Goal: Find contact information: Find contact information

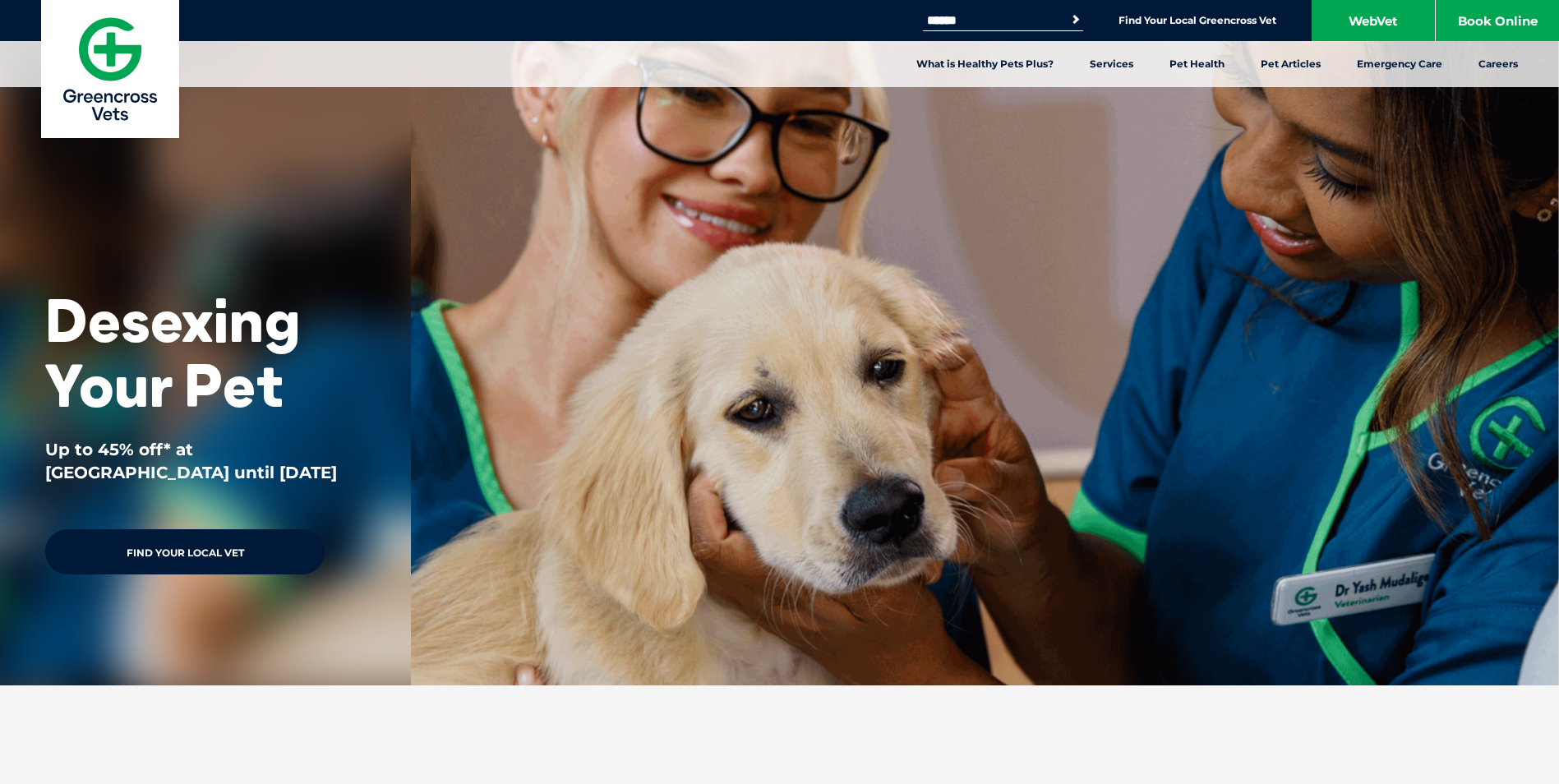
click at [207, 554] on link "Find Your Local Vet" at bounding box center [185, 551] width 279 height 46
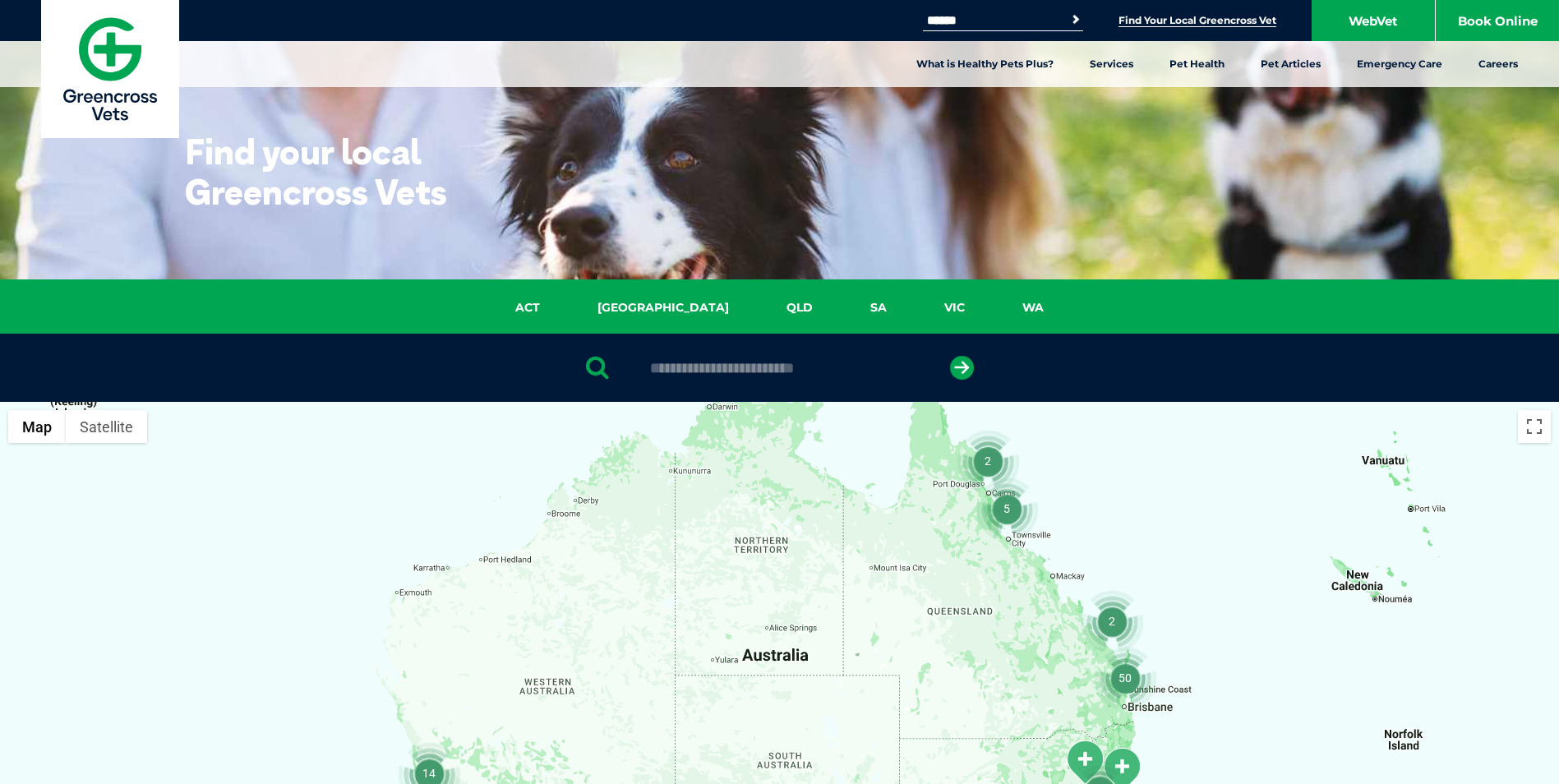
click at [1013, 514] on img "5" at bounding box center [1006, 509] width 62 height 62
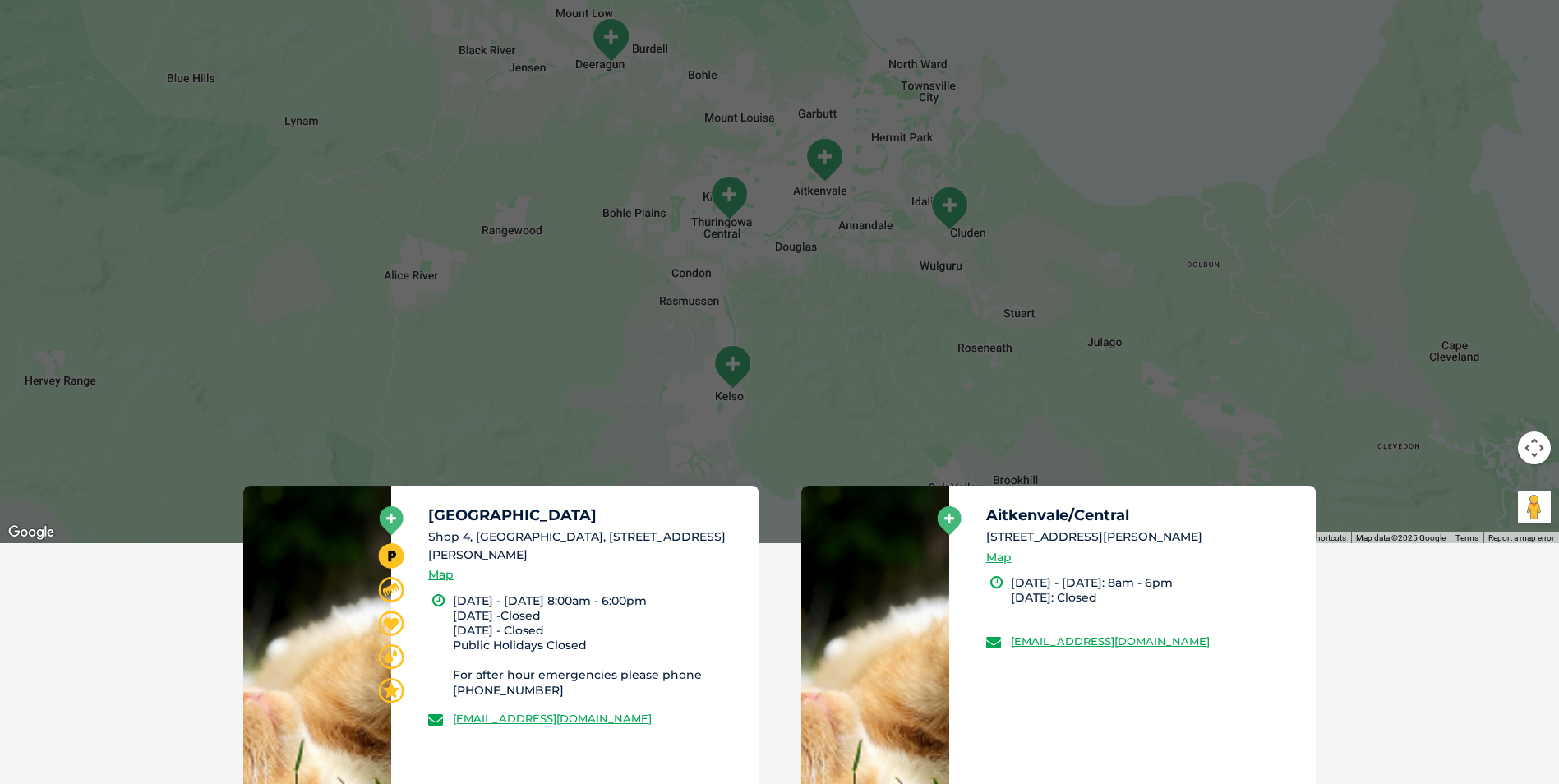
scroll to position [739, 0]
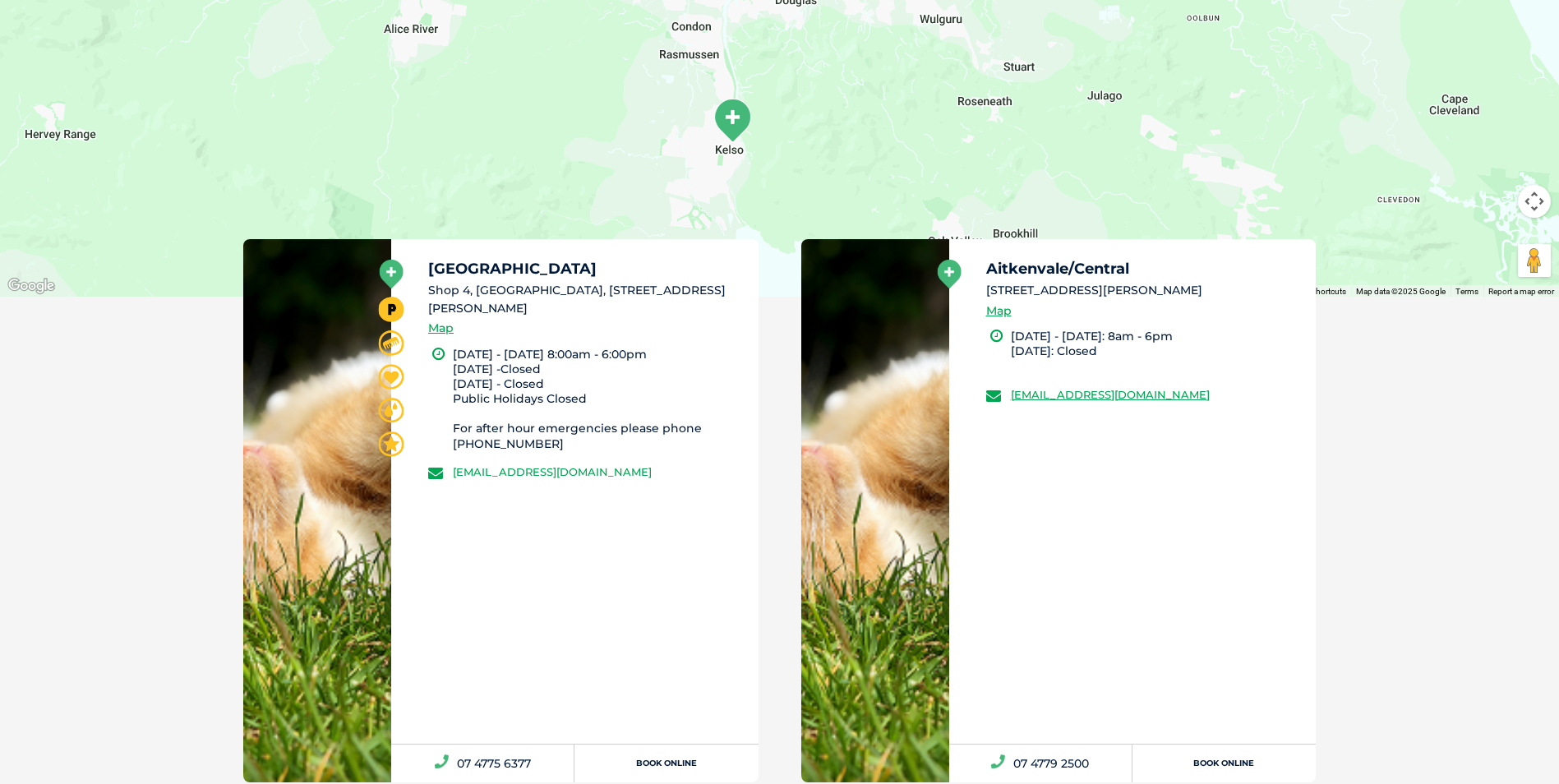
click at [542, 473] on link "[EMAIL_ADDRESS][DOMAIN_NAME]" at bounding box center [552, 472] width 199 height 14
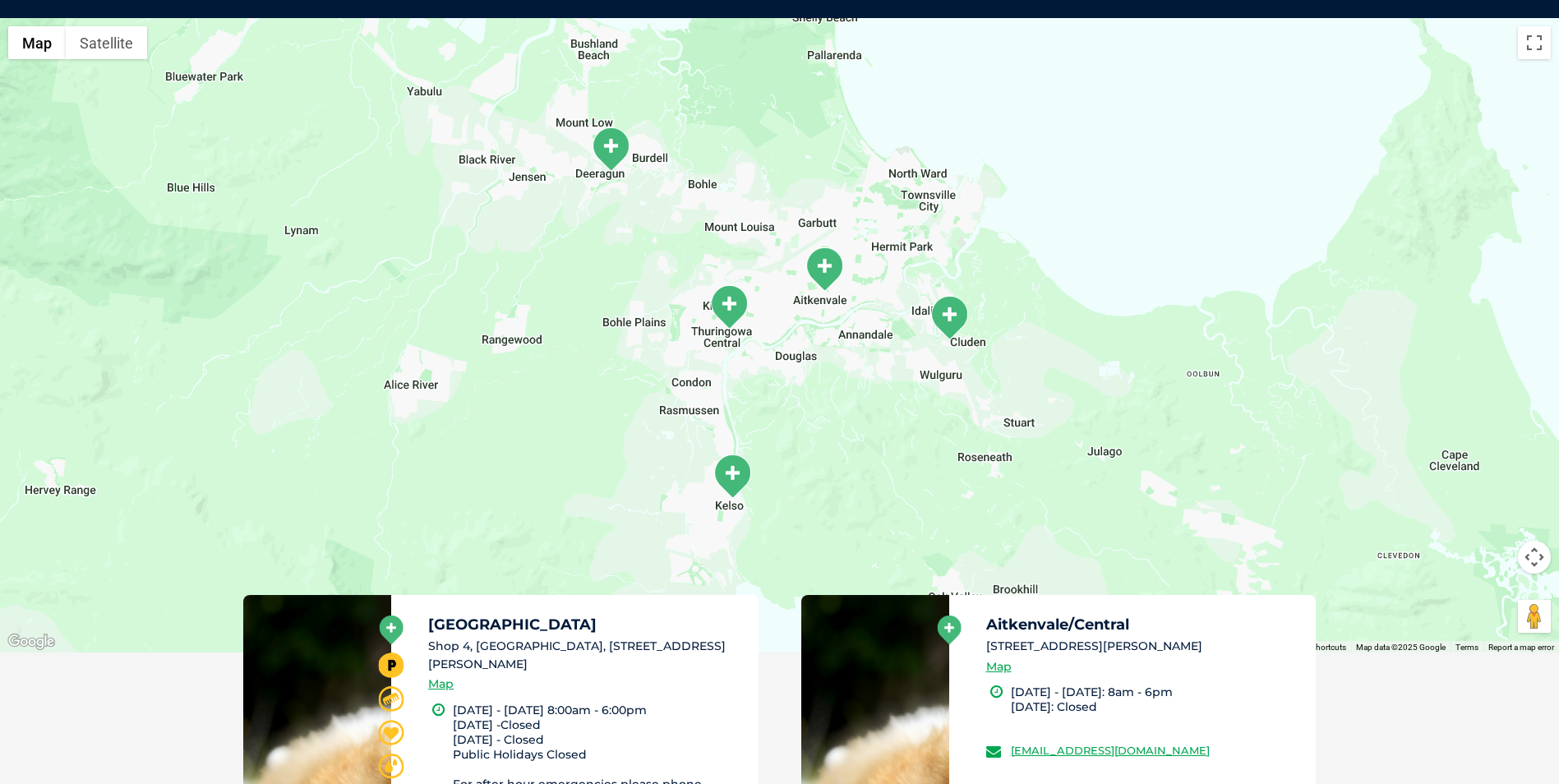
scroll to position [377, 0]
